Goal: Information Seeking & Learning: Understand process/instructions

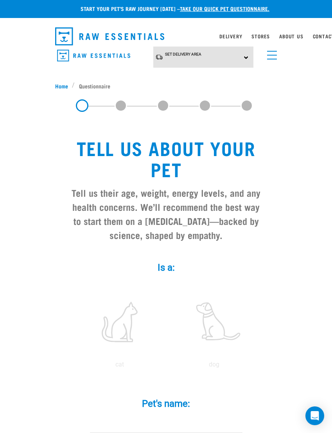
click at [245, 58] on div "Set Delivery Area North Island South Island" at bounding box center [203, 56] width 100 height 21
click at [188, 77] on link "[GEOGRAPHIC_DATA]" at bounding box center [192, 78] width 78 height 13
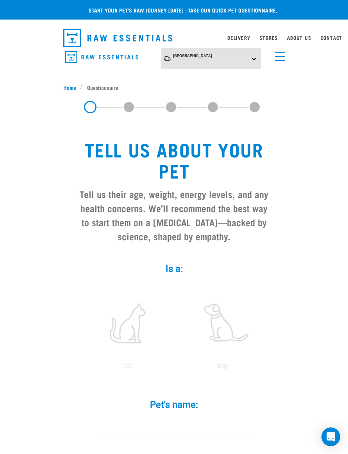
click at [243, 37] on link "Delivery" at bounding box center [238, 37] width 23 height 3
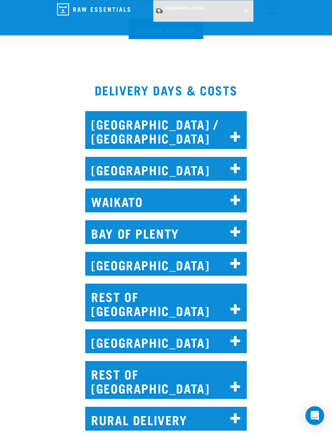
scroll to position [396, 0]
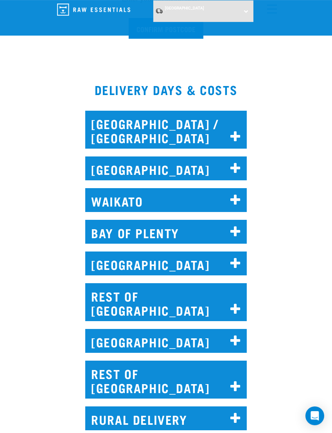
click at [232, 204] on icon at bounding box center [235, 200] width 11 height 13
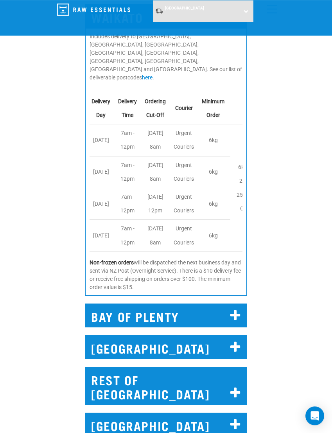
scroll to position [584, 0]
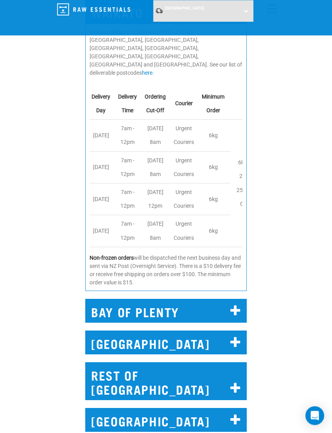
click at [232, 304] on icon at bounding box center [235, 310] width 11 height 13
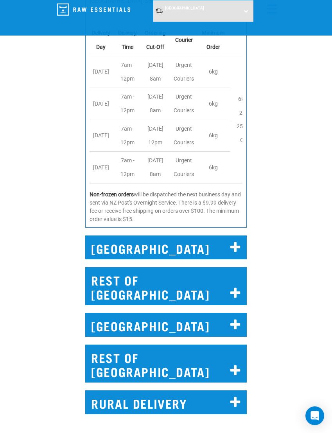
scroll to position [931, 0]
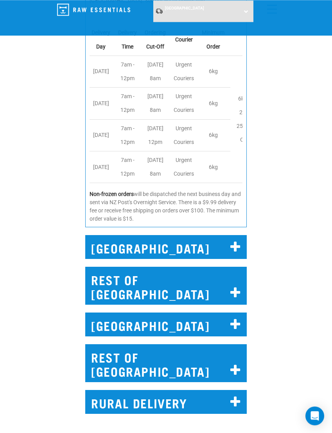
click at [227, 266] on h2 "REST OF NORTH ISLAND" at bounding box center [165, 285] width 161 height 38
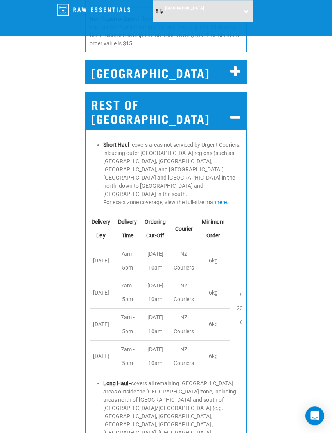
scroll to position [1106, 0]
click at [226, 199] on link "here" at bounding box center [221, 202] width 11 height 6
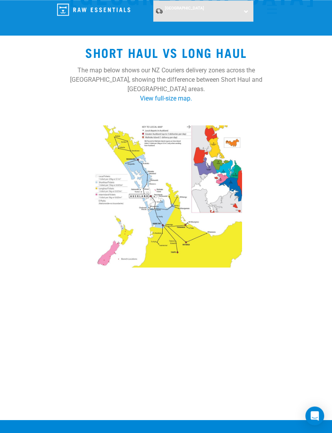
scroll to position [89, 0]
click at [207, 246] on img at bounding box center [166, 194] width 152 height 145
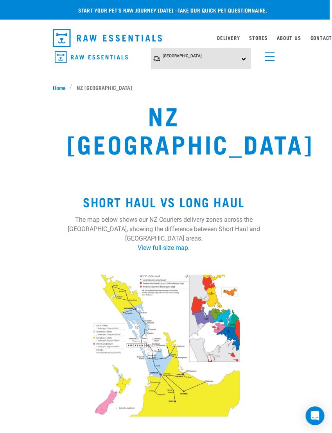
scroll to position [0, 5]
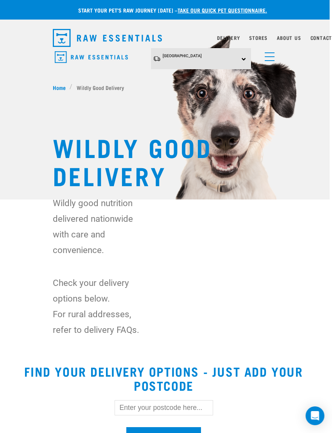
scroll to position [0, 5]
click at [57, 86] on span "Home" at bounding box center [59, 87] width 13 height 8
